Goal: Information Seeking & Learning: Learn about a topic

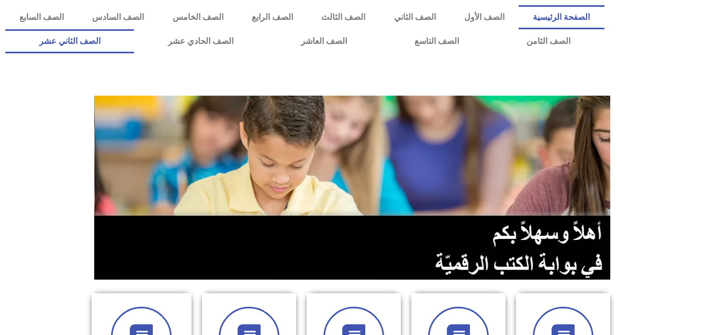
click at [87, 34] on link "الصف الثاني عشر" at bounding box center [69, 41] width 129 height 24
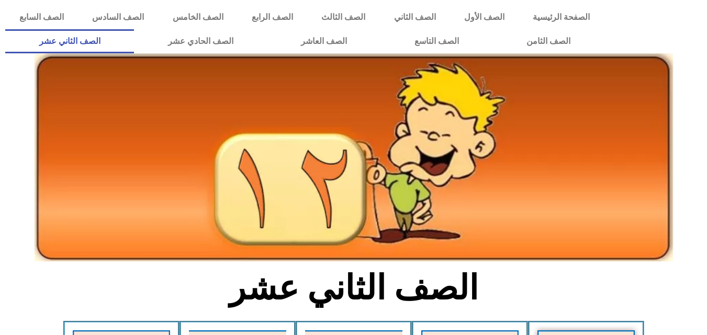
scroll to position [293, 0]
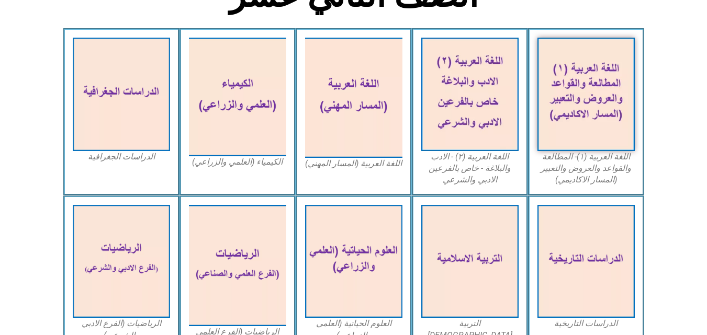
click at [61, 90] on icon at bounding box center [352, 63] width 707 height 71
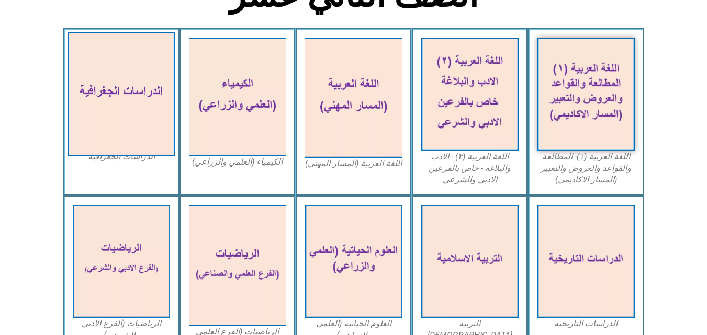
click at [144, 109] on img at bounding box center [120, 94] width 107 height 124
